Goal: Task Accomplishment & Management: Use online tool/utility

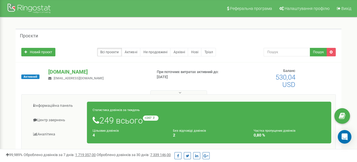
scroll to position [28, 0]
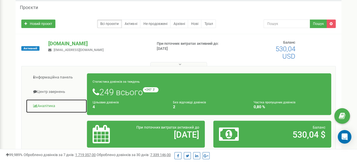
click at [51, 106] on link "Аналiтика" at bounding box center [56, 106] width 61 height 14
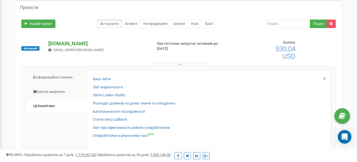
click at [58, 44] on p "[DOMAIN_NAME]" at bounding box center [97, 43] width 99 height 7
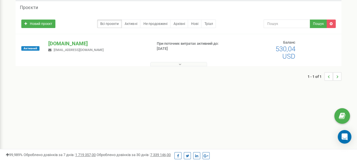
click at [178, 65] on button at bounding box center [178, 64] width 57 height 4
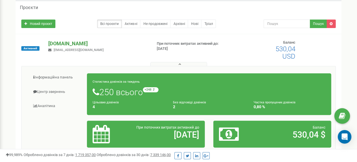
click at [50, 41] on p "[DOMAIN_NAME]" at bounding box center [97, 43] width 99 height 7
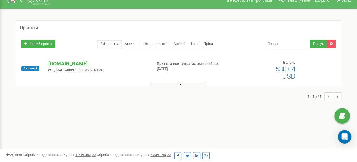
scroll to position [0, 0]
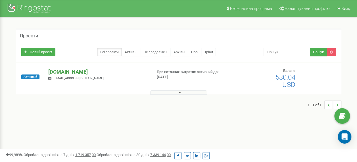
click at [59, 71] on p "[DOMAIN_NAME]" at bounding box center [97, 71] width 99 height 7
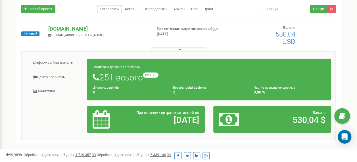
scroll to position [57, 0]
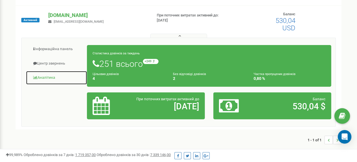
click at [49, 76] on link "Аналiтика" at bounding box center [56, 78] width 61 height 14
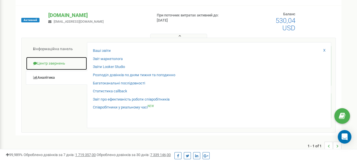
click at [57, 64] on link "Центр звернень" at bounding box center [56, 64] width 61 height 14
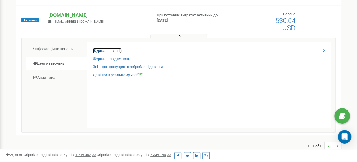
click at [107, 50] on link "Журнал дзвінків" at bounding box center [107, 50] width 29 height 5
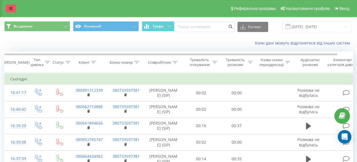
click at [9, 8] on link at bounding box center [11, 9] width 10 height 8
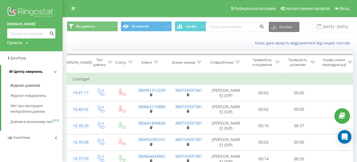
click at [55, 71] on icon at bounding box center [55, 71] width 3 height 3
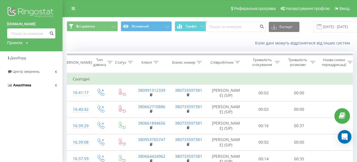
click at [54, 85] on link "Аналiтика" at bounding box center [31, 86] width 62 height 14
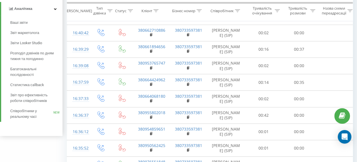
scroll to position [114, 0]
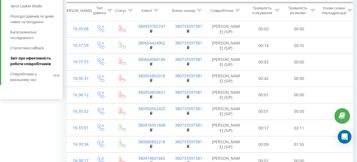
click at [37, 62] on span "Звіт про ефективність роботи співробітників" at bounding box center [34, 61] width 49 height 11
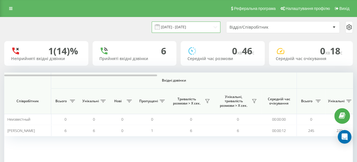
click at [183, 27] on input "19.07.2025 - 19.08.2025" at bounding box center [186, 27] width 69 height 11
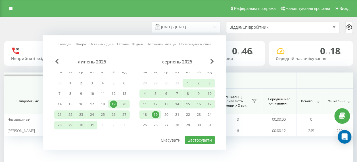
click at [156, 114] on div "19" at bounding box center [155, 114] width 7 height 7
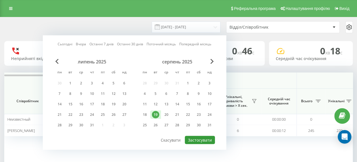
click at [202, 139] on button "Застосувати" at bounding box center [200, 140] width 30 height 8
type input "[DATE] - [DATE]"
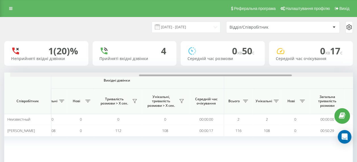
scroll to position [0, 265]
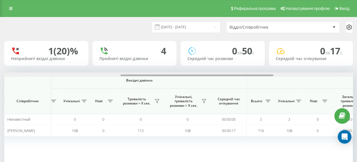
drag, startPoint x: 131, startPoint y: 75, endPoint x: 247, endPoint y: 83, distance: 116.7
click at [247, 83] on div "Вхідні дзвінки Вихідні дзвінки Всі дзвінки Співробітник Всього Унікальні Нові П…" at bounding box center [178, 122] width 349 height 99
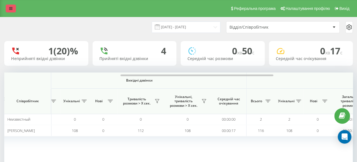
click at [11, 9] on icon at bounding box center [10, 9] width 3 height 4
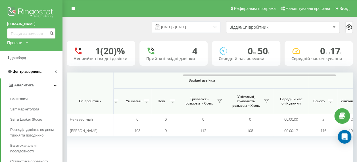
click at [37, 70] on span "Центр звернень" at bounding box center [26, 72] width 29 height 4
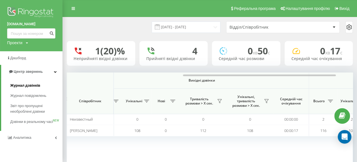
click at [38, 85] on span "Журнал дзвінків" at bounding box center [25, 86] width 30 height 6
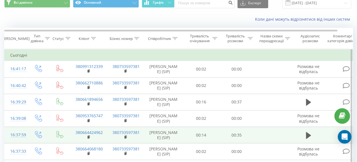
scroll to position [28, 0]
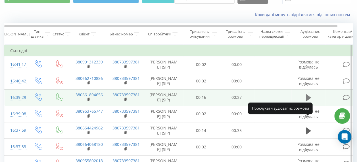
click at [309, 101] on icon at bounding box center [308, 98] width 5 height 7
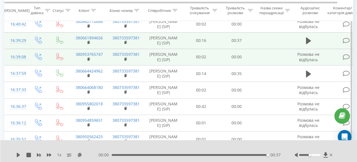
scroll to position [114, 0]
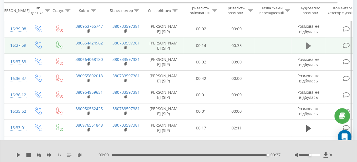
click at [306, 49] on icon at bounding box center [308, 45] width 5 height 7
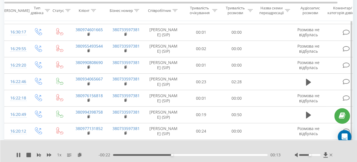
scroll to position [256, 0]
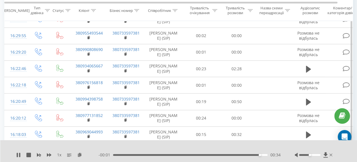
click at [325, 154] on icon at bounding box center [326, 155] width 4 height 5
click at [326, 153] on icon at bounding box center [326, 155] width 4 height 5
click at [326, 156] on icon at bounding box center [326, 155] width 4 height 5
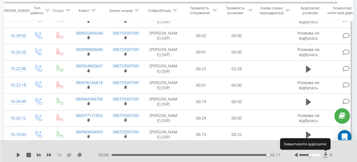
click at [326, 154] on icon at bounding box center [326, 155] width 4 height 5
click at [326, 155] on icon at bounding box center [326, 155] width 4 height 5
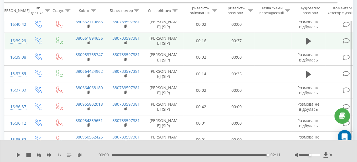
scroll to position [0, 0]
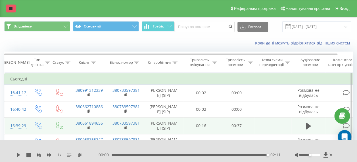
click at [11, 6] on link at bounding box center [11, 9] width 10 height 8
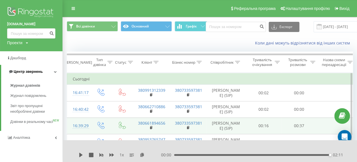
click at [56, 71] on icon at bounding box center [55, 71] width 3 height 3
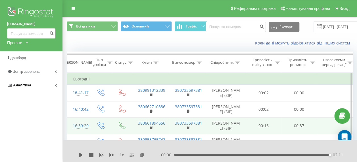
click at [55, 86] on icon at bounding box center [56, 85] width 2 height 3
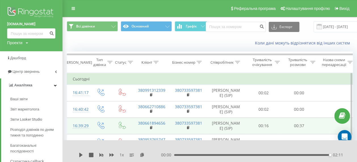
scroll to position [85, 0]
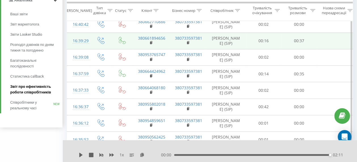
click at [38, 90] on span "Звіт про ефективність роботи співробітників" at bounding box center [34, 89] width 49 height 11
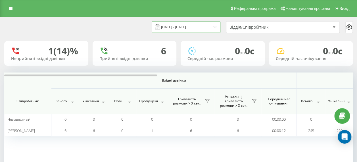
click at [183, 28] on input "[DATE] - [DATE]" at bounding box center [186, 27] width 69 height 11
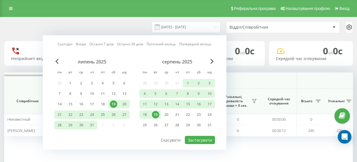
click at [154, 113] on div "19" at bounding box center [155, 114] width 7 height 7
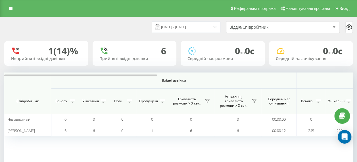
click at [116, 22] on div "[DATE] - [DATE] Відділ/Співробітник" at bounding box center [178, 27] width 349 height 12
click at [10, 10] on icon at bounding box center [10, 9] width 3 height 4
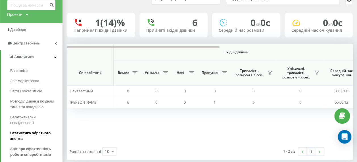
scroll to position [56, 0]
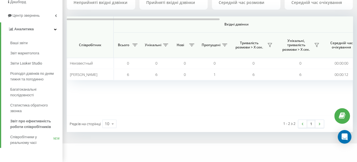
click at [160, 109] on div "Вхідні дзвінки Вихідні дзвінки Всі дзвінки Співробітник Всього Унікальні Нові П…" at bounding box center [210, 65] width 286 height 99
click at [120, 20] on div at bounding box center [143, 19] width 153 height 2
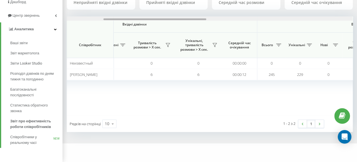
scroll to position [0, 107]
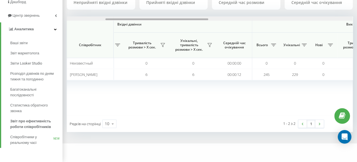
drag, startPoint x: 95, startPoint y: 19, endPoint x: 141, endPoint y: 36, distance: 49.8
click at [141, 36] on div "Вхідні дзвінки Вихідні дзвінки Всі дзвінки Співробітник Всього Унікальні Нові П…" at bounding box center [210, 65] width 286 height 99
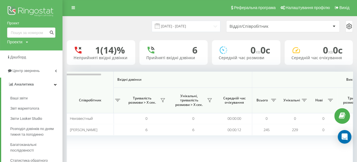
scroll to position [0, 0]
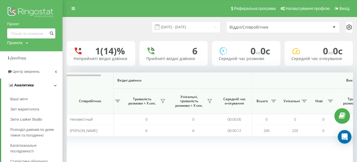
click at [55, 85] on icon at bounding box center [55, 85] width 3 height 3
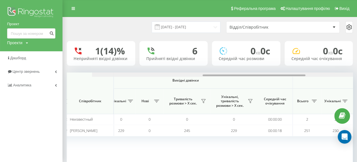
scroll to position [0, 324]
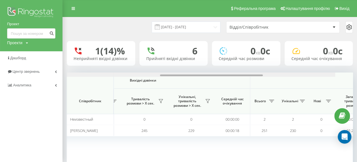
drag, startPoint x: 96, startPoint y: 75, endPoint x: 174, endPoint y: 100, distance: 82.0
click at [174, 104] on div "Вхідні дзвінки Вихідні дзвінки Всі дзвінки Співробітник Всього Унікальні Нові П…" at bounding box center [210, 122] width 286 height 99
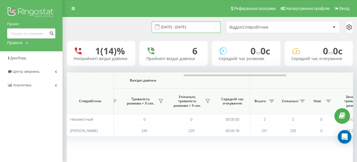
click at [172, 25] on input "[DATE] - [DATE]" at bounding box center [186, 27] width 69 height 11
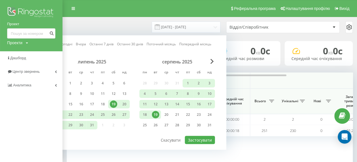
click at [155, 115] on div "19" at bounding box center [155, 114] width 7 height 7
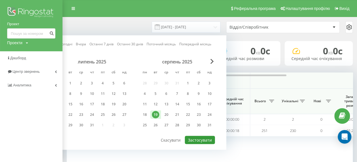
click at [202, 139] on button "Застосувати" at bounding box center [200, 140] width 30 height 8
type input "[DATE] - [DATE]"
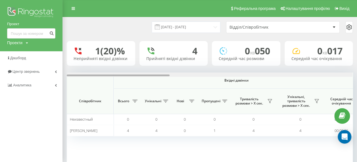
drag, startPoint x: 151, startPoint y: 76, endPoint x: 144, endPoint y: 78, distance: 7.6
click at [144, 78] on div "Вхідні дзвінки Вихідні дзвінки Всі дзвінки Співробітник Всього Унікальні Нові П…" at bounding box center [210, 122] width 286 height 99
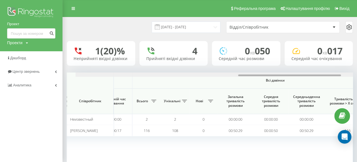
scroll to position [0, 459]
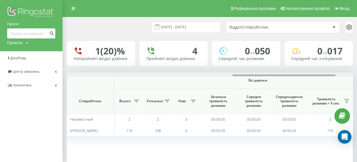
drag, startPoint x: 124, startPoint y: 76, endPoint x: 289, endPoint y: 78, distance: 165.6
click at [289, 78] on div "Вхідні дзвінки Вихідні дзвінки Всі дзвінки Співробітник Всього Унікальні Нові П…" at bounding box center [210, 122] width 286 height 99
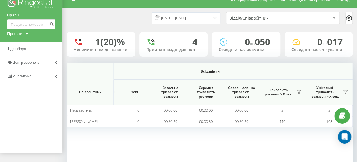
scroll to position [37, 0]
